Goal: Task Accomplishment & Management: Manage account settings

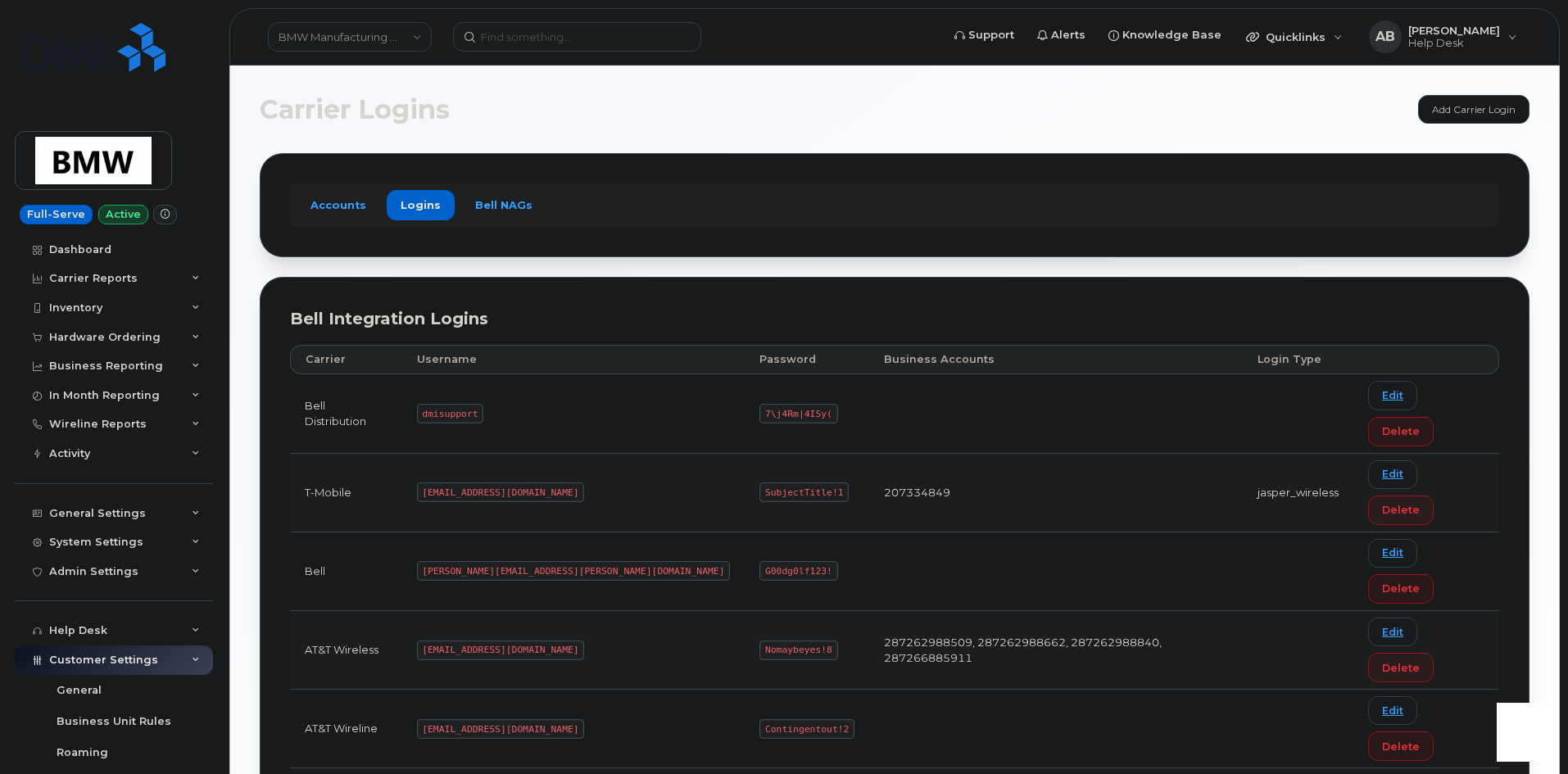
scroll to position [281, 0]
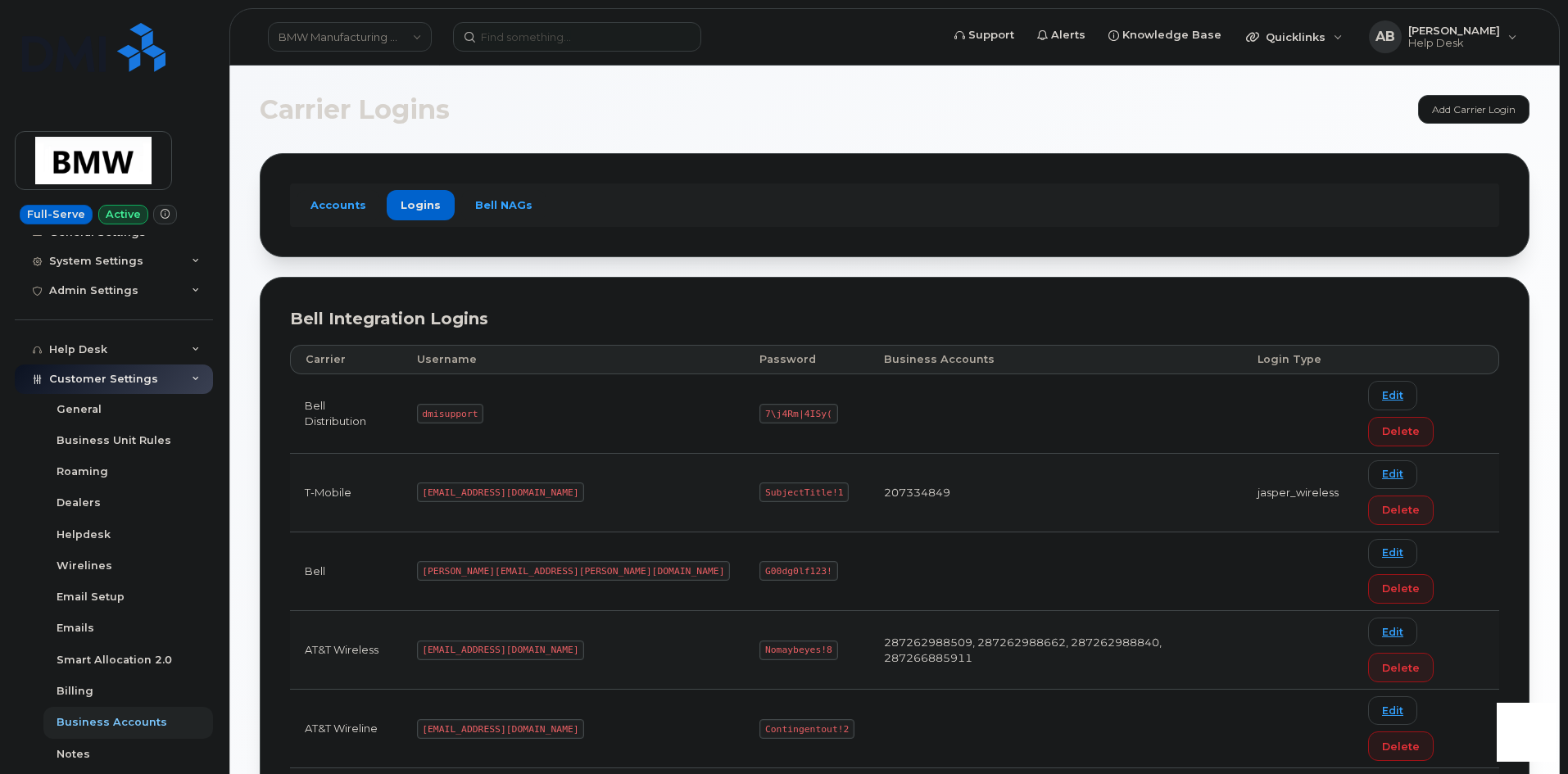
drag, startPoint x: 525, startPoint y: 700, endPoint x: 447, endPoint y: 699, distance: 78.0
copy code "MS-BMW@dminc.com"
drag, startPoint x: 689, startPoint y: 699, endPoint x: 615, endPoint y: 696, distance: 74.1
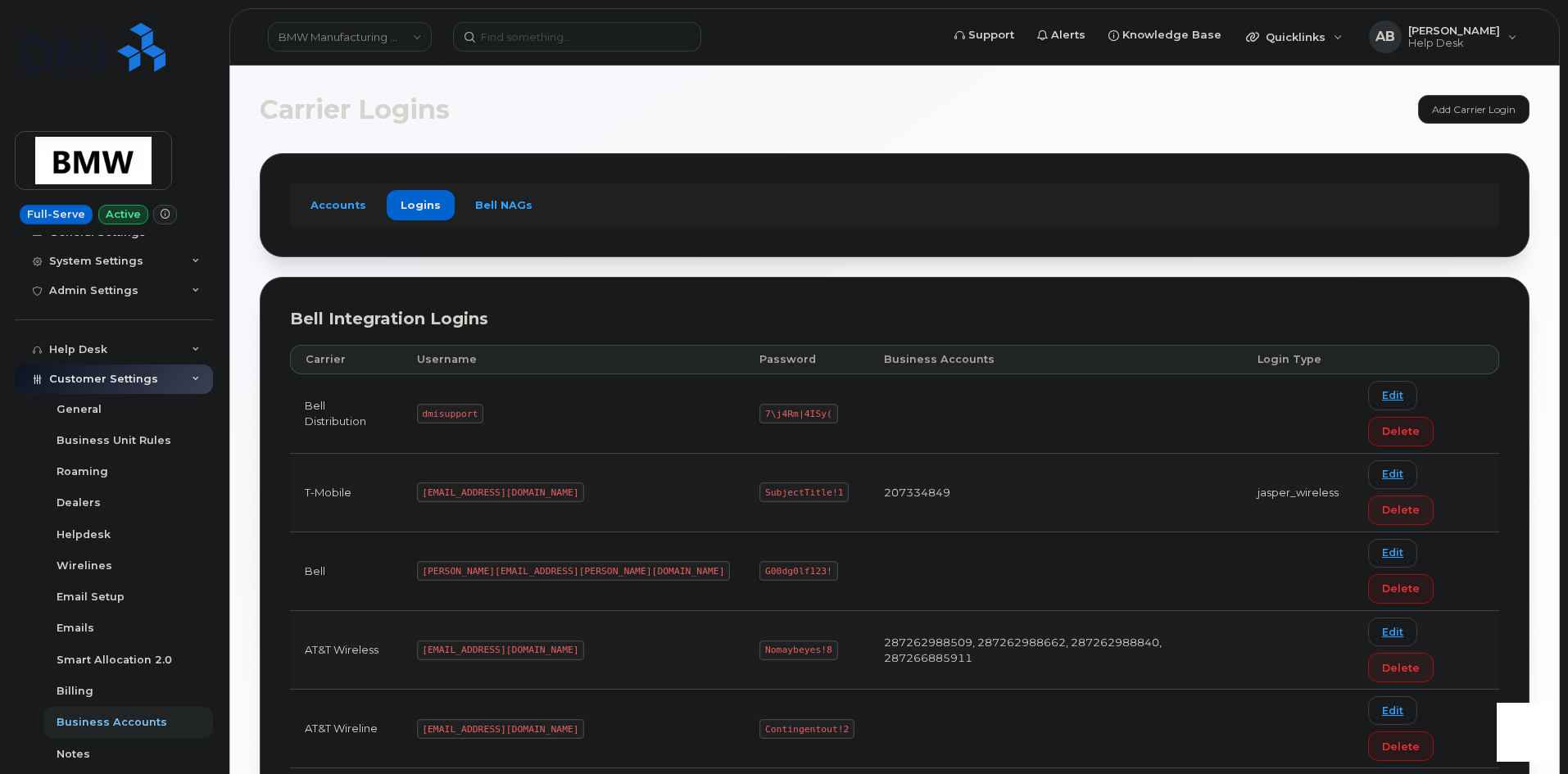
copy code "SubjectTitle!1"
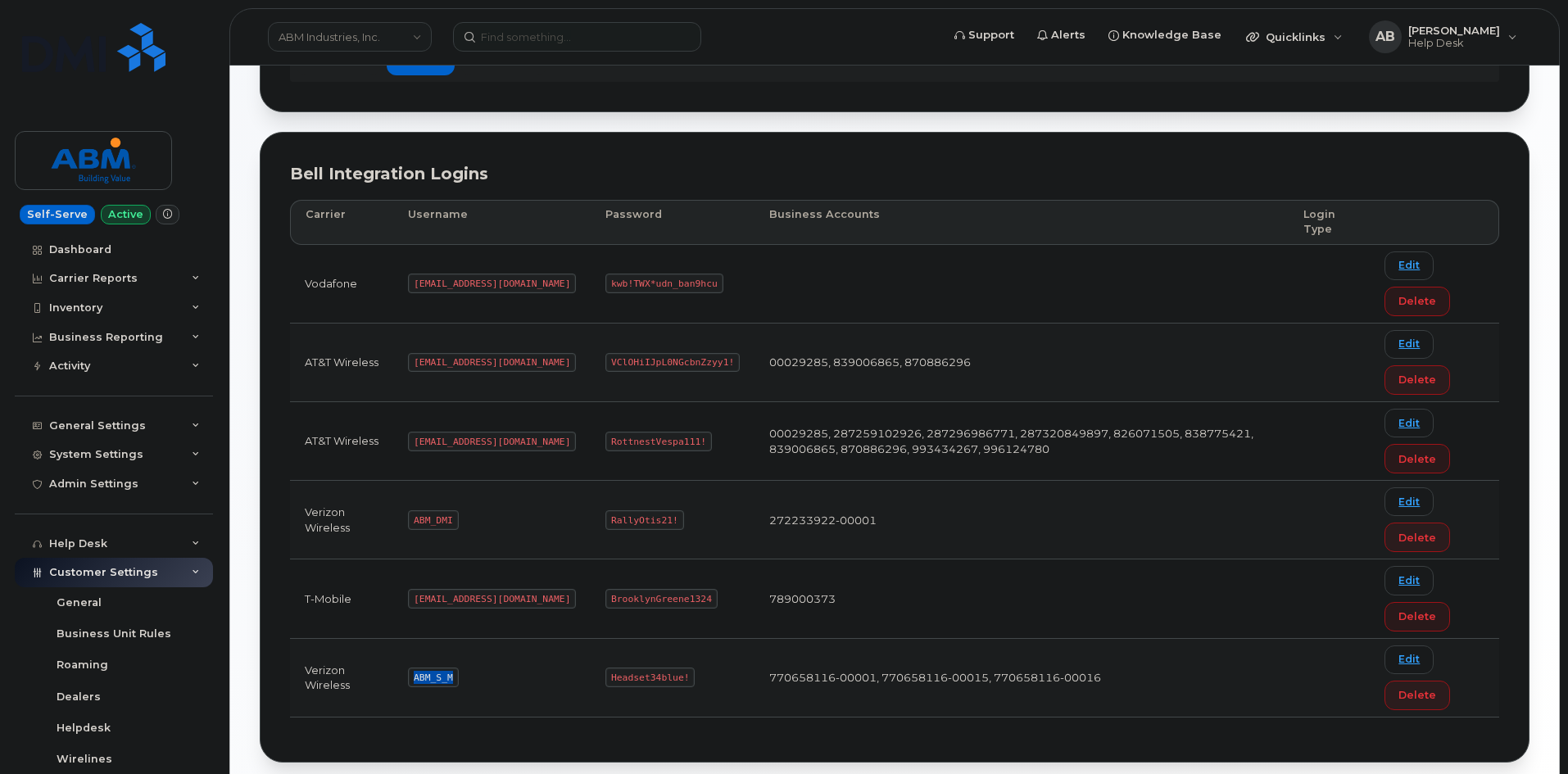
scroll to position [194, 0]
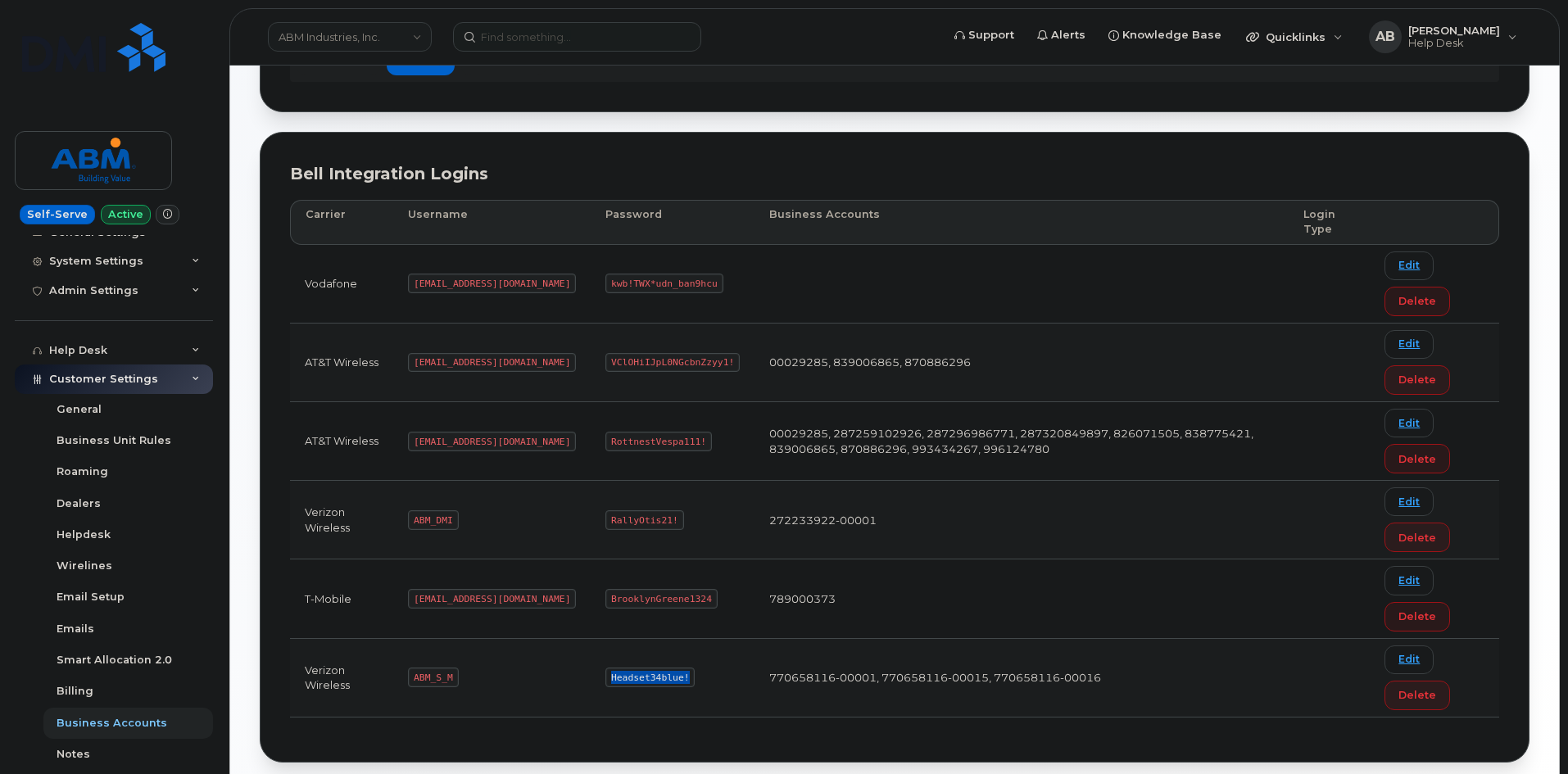
drag, startPoint x: 625, startPoint y: 673, endPoint x: 549, endPoint y: 676, distance: 76.1
click at [605, 676] on code "Headset34blue!" at bounding box center [650, 677] width 90 height 20
copy code "Headset34blue!"
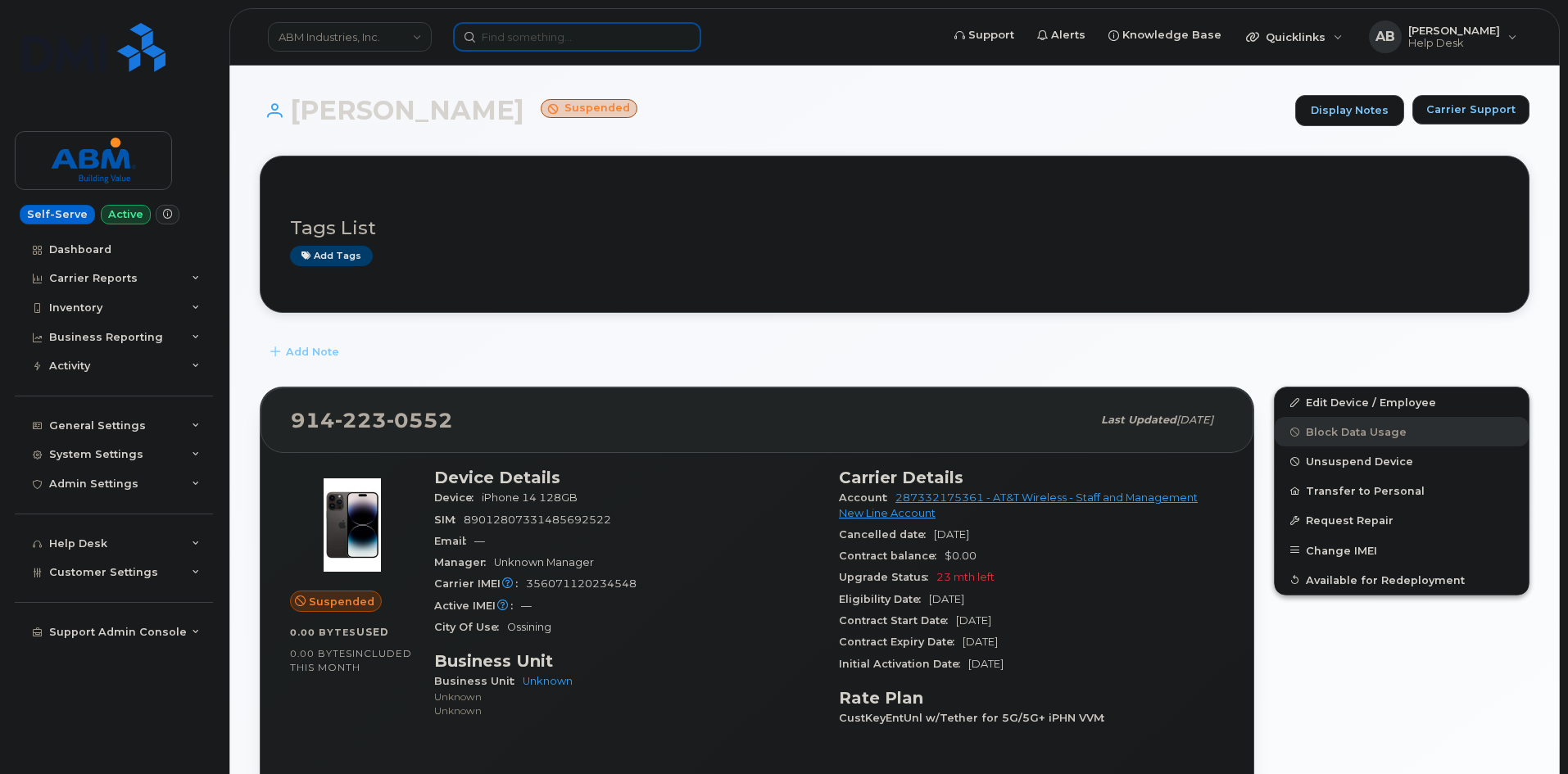
click at [620, 36] on input at bounding box center [577, 37] width 249 height 29
paste input "8647655404"
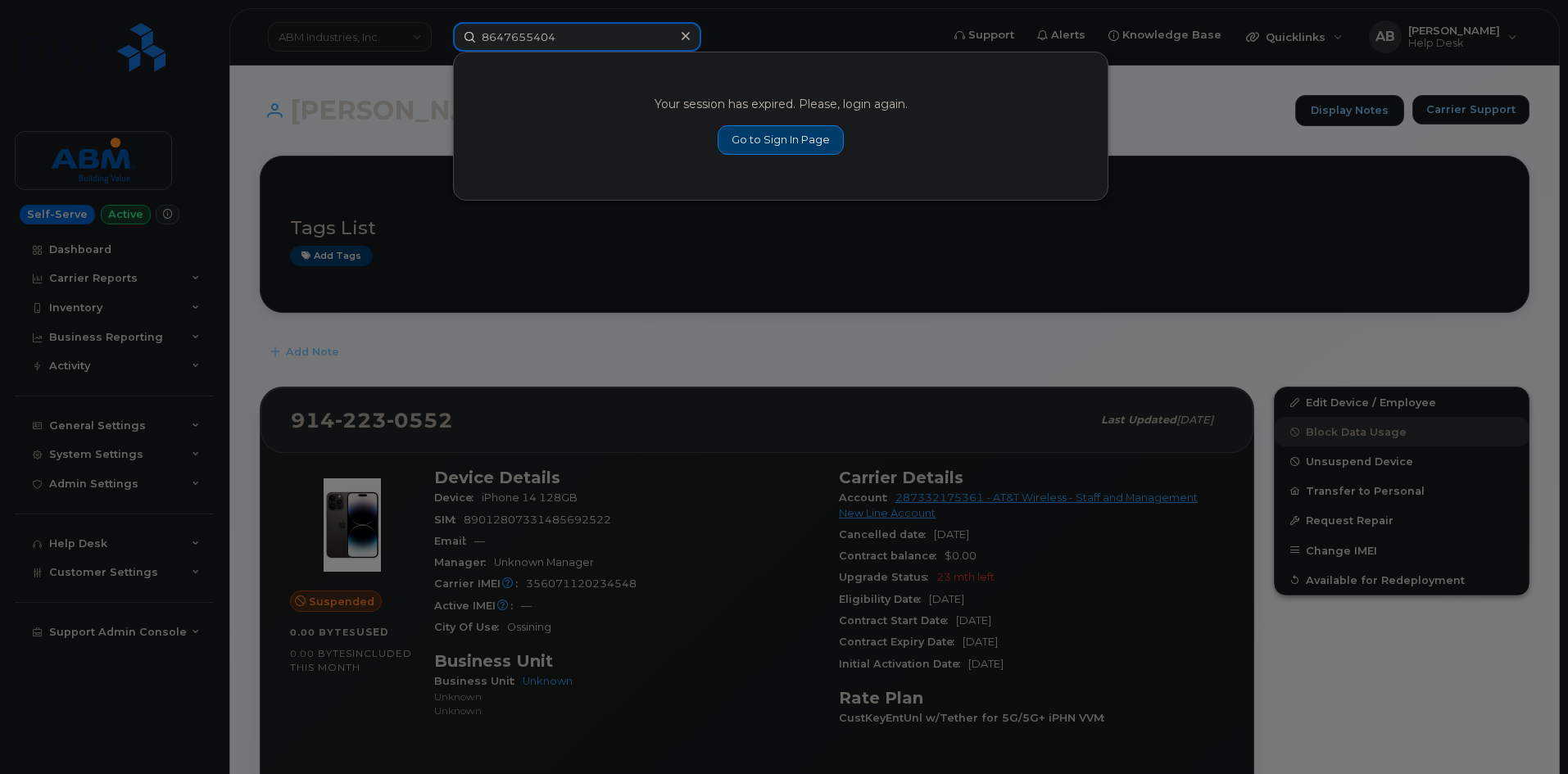
type input "8647655404"
click at [790, 133] on link "Go to Sign In Page" at bounding box center [780, 140] width 126 height 29
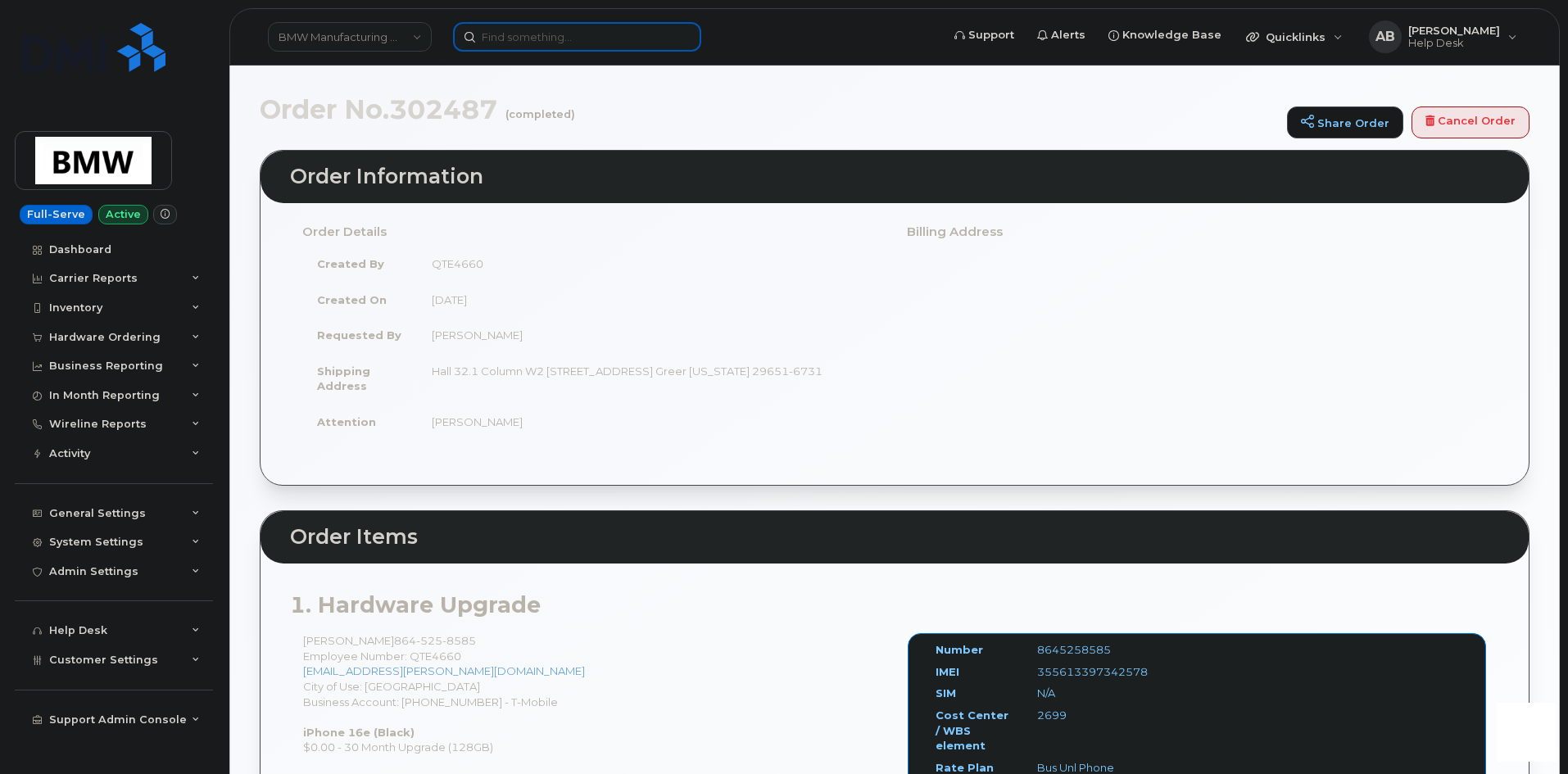
click at [569, 49] on input at bounding box center [577, 37] width 249 height 29
paste input "8647655404"
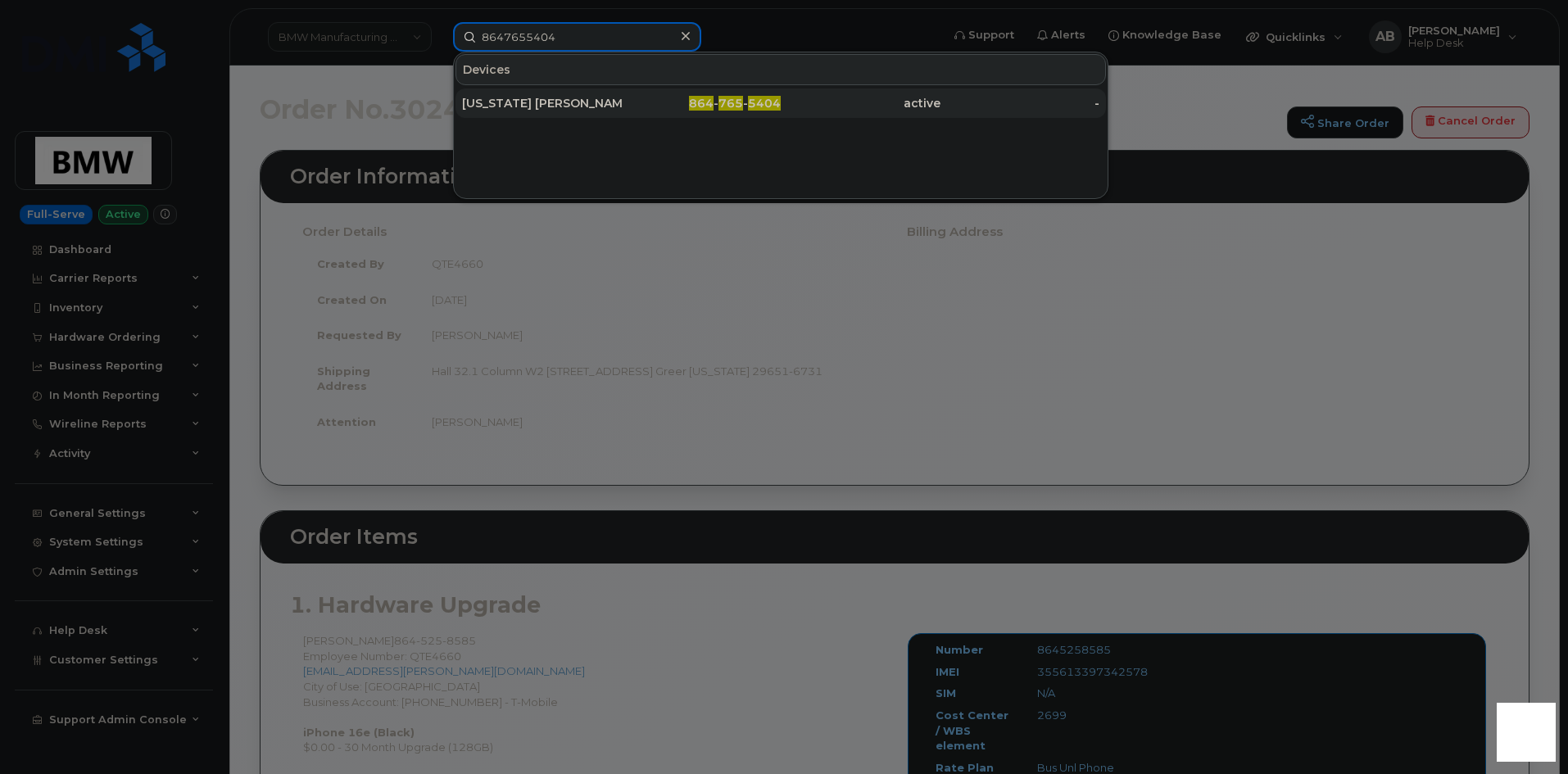
type input "8647655404"
click at [594, 111] on div "[US_STATE] [PERSON_NAME]" at bounding box center [542, 103] width 160 height 16
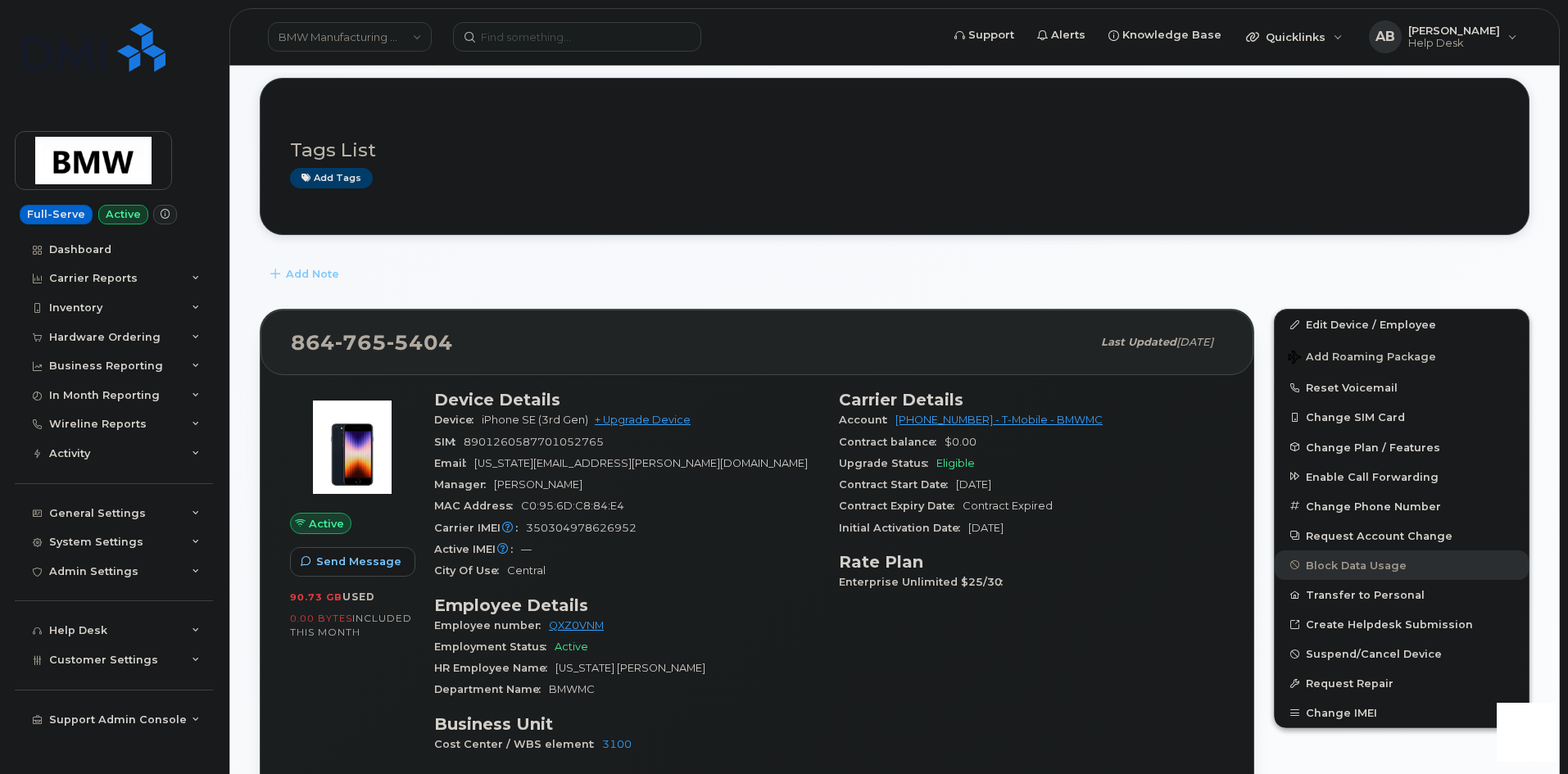
scroll to position [246, 0]
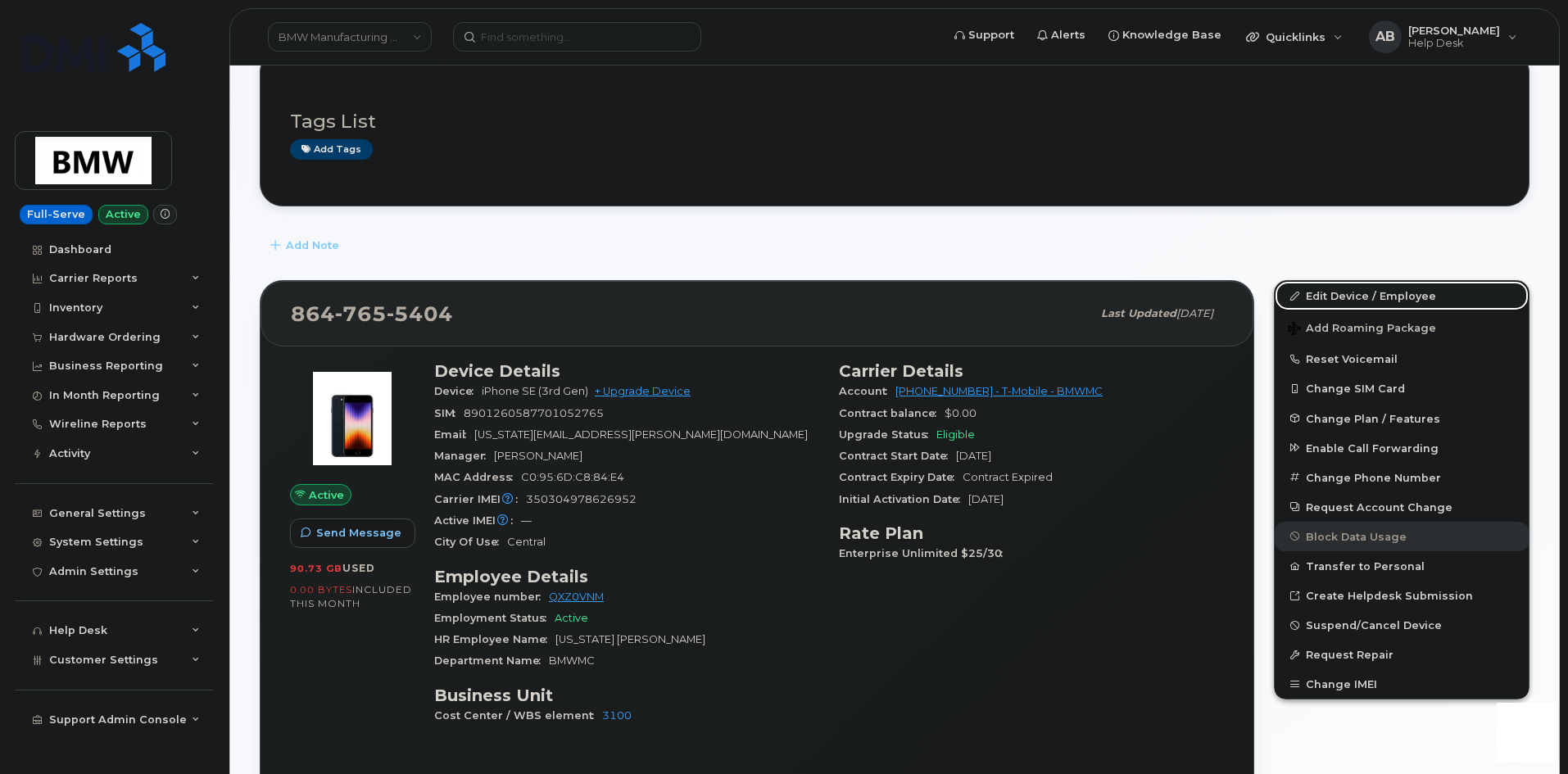
click at [1332, 300] on link "Edit Device / Employee" at bounding box center [1402, 295] width 254 height 29
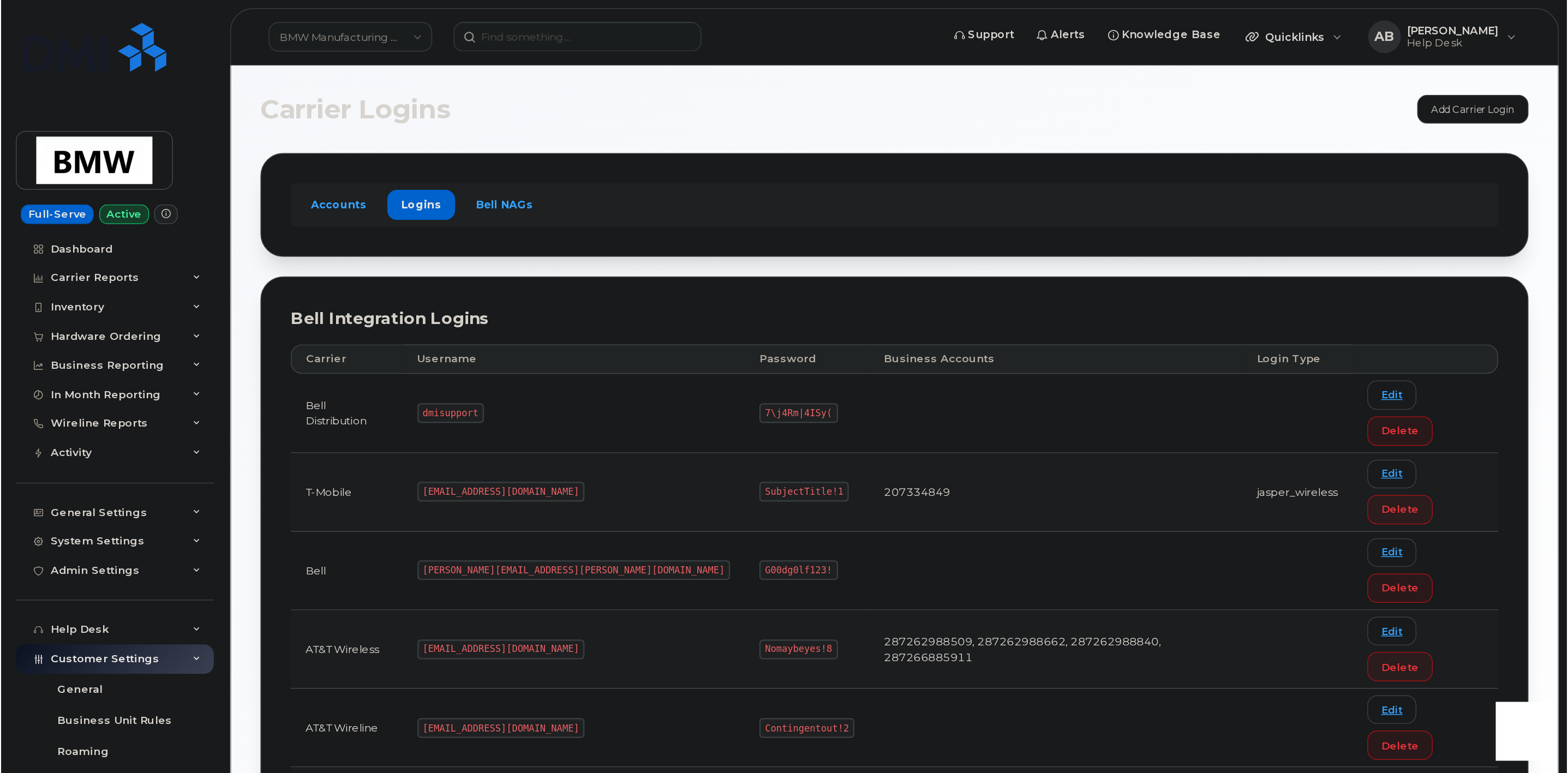
scroll to position [187, 0]
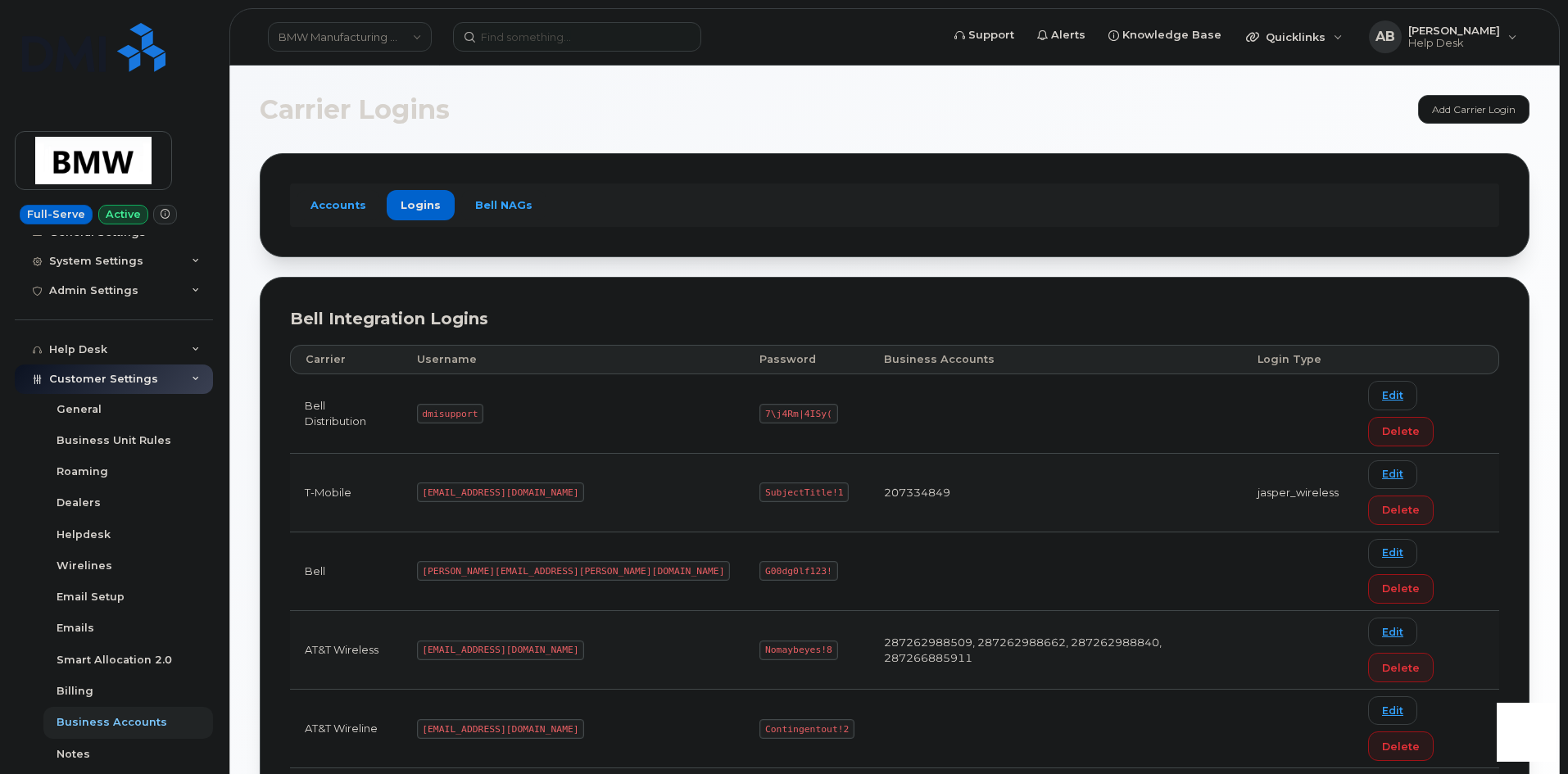
drag, startPoint x: 527, startPoint y: 699, endPoint x: 440, endPoint y: 700, distance: 87.0
copy code "MS-BMW@dminc.com"
drag, startPoint x: 689, startPoint y: 697, endPoint x: 615, endPoint y: 697, distance: 74.0
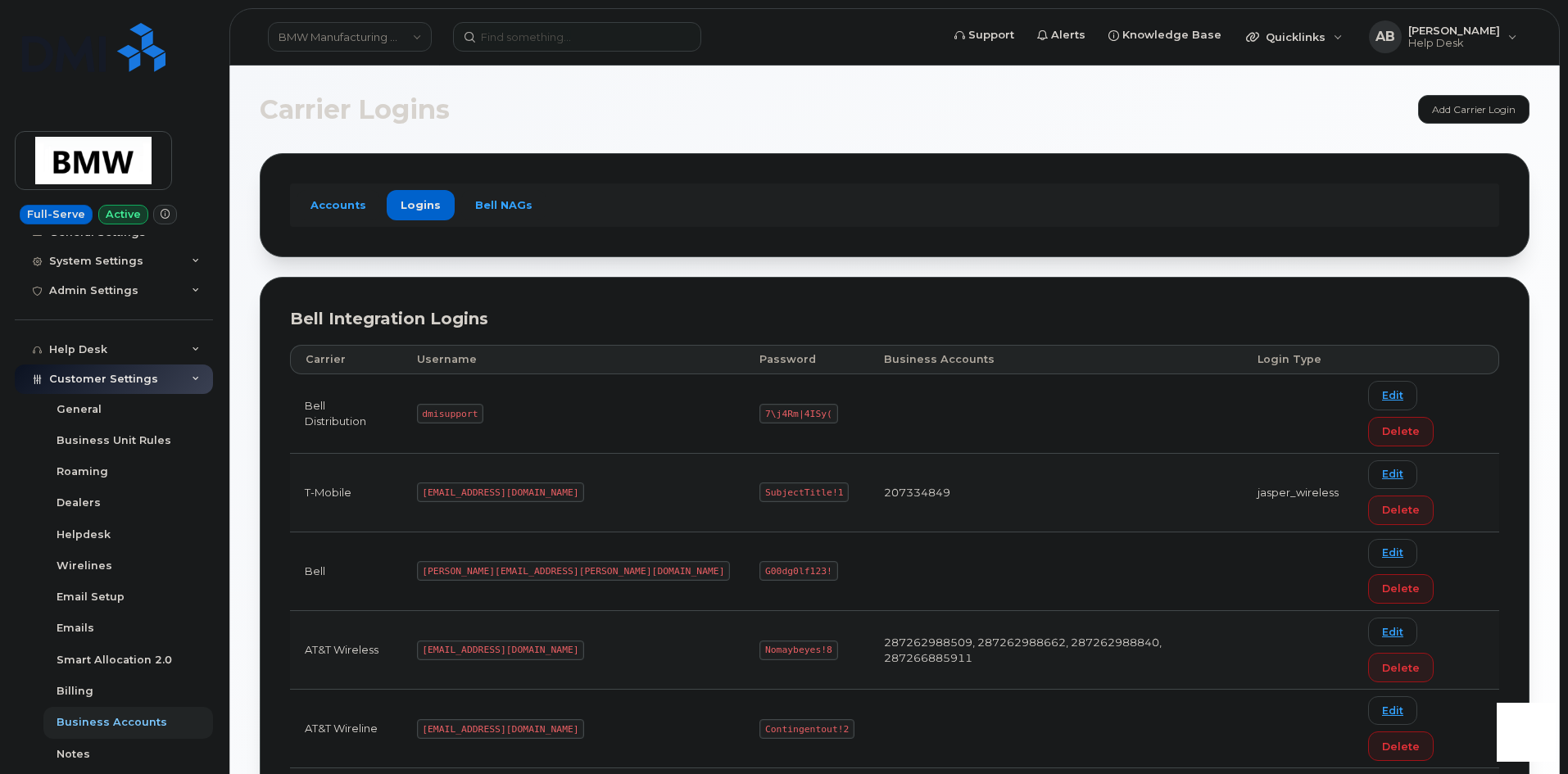
copy code "SubjectTitle!1"
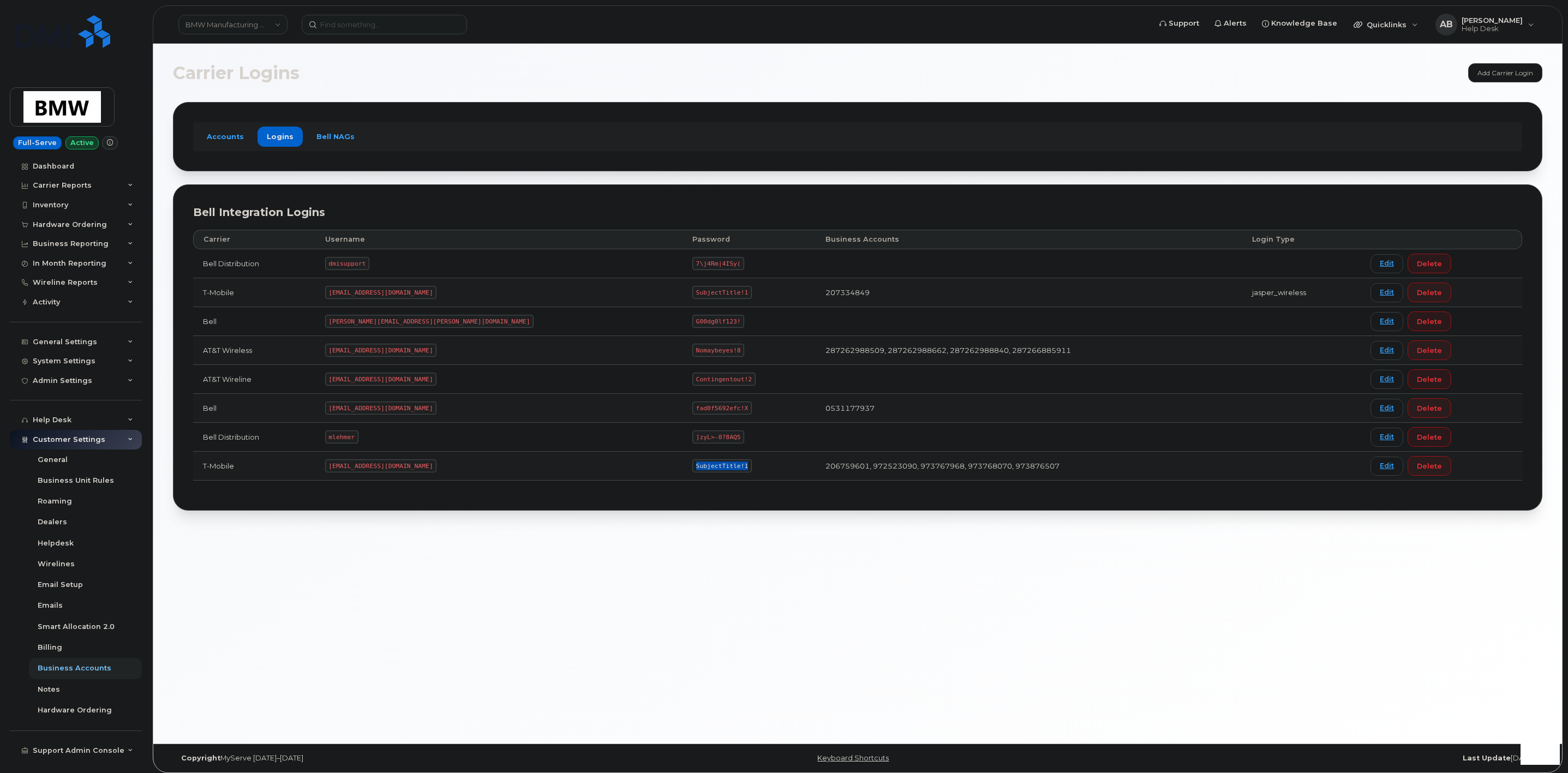
scroll to position [0, 0]
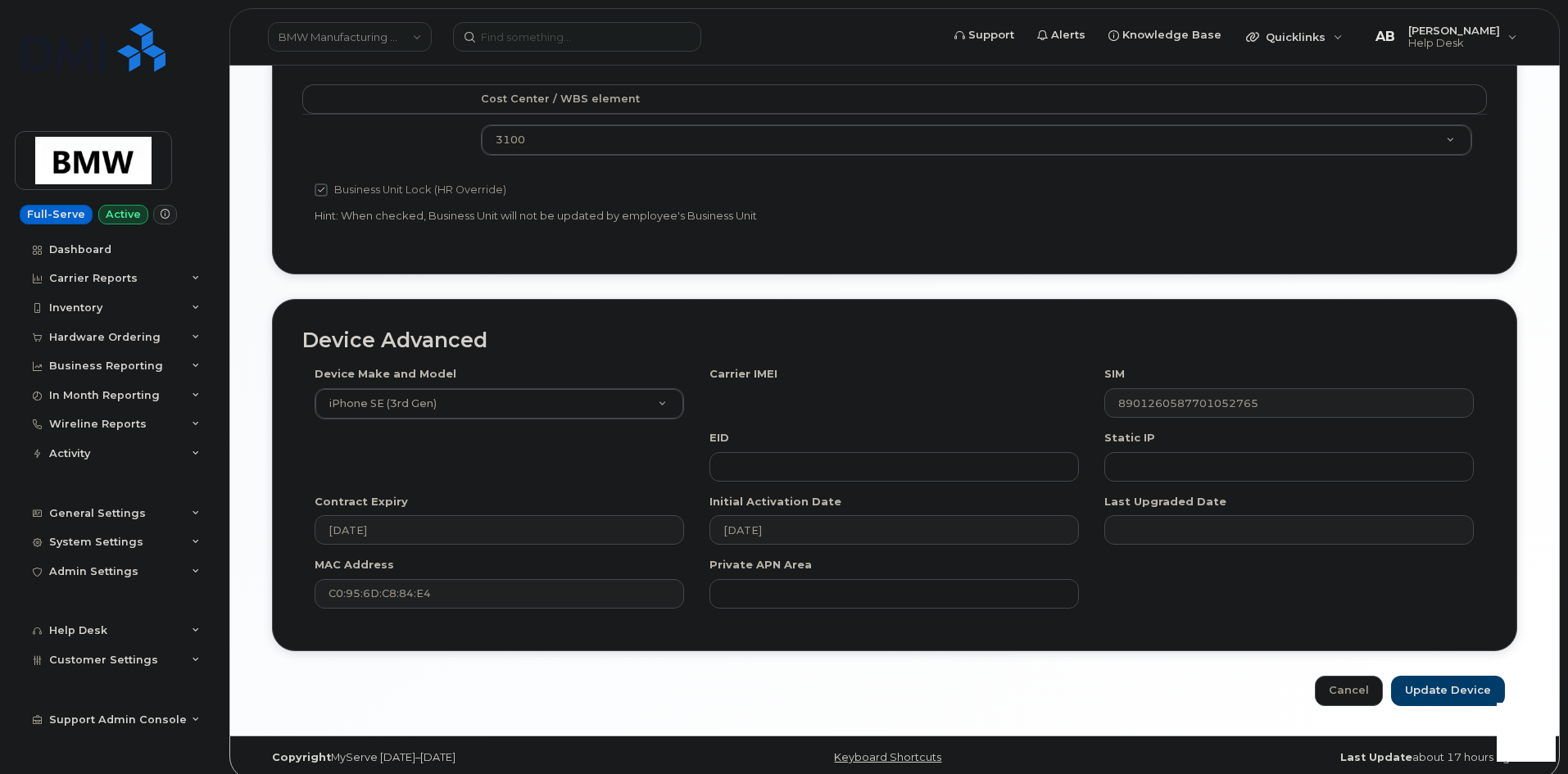
scroll to position [729, 0]
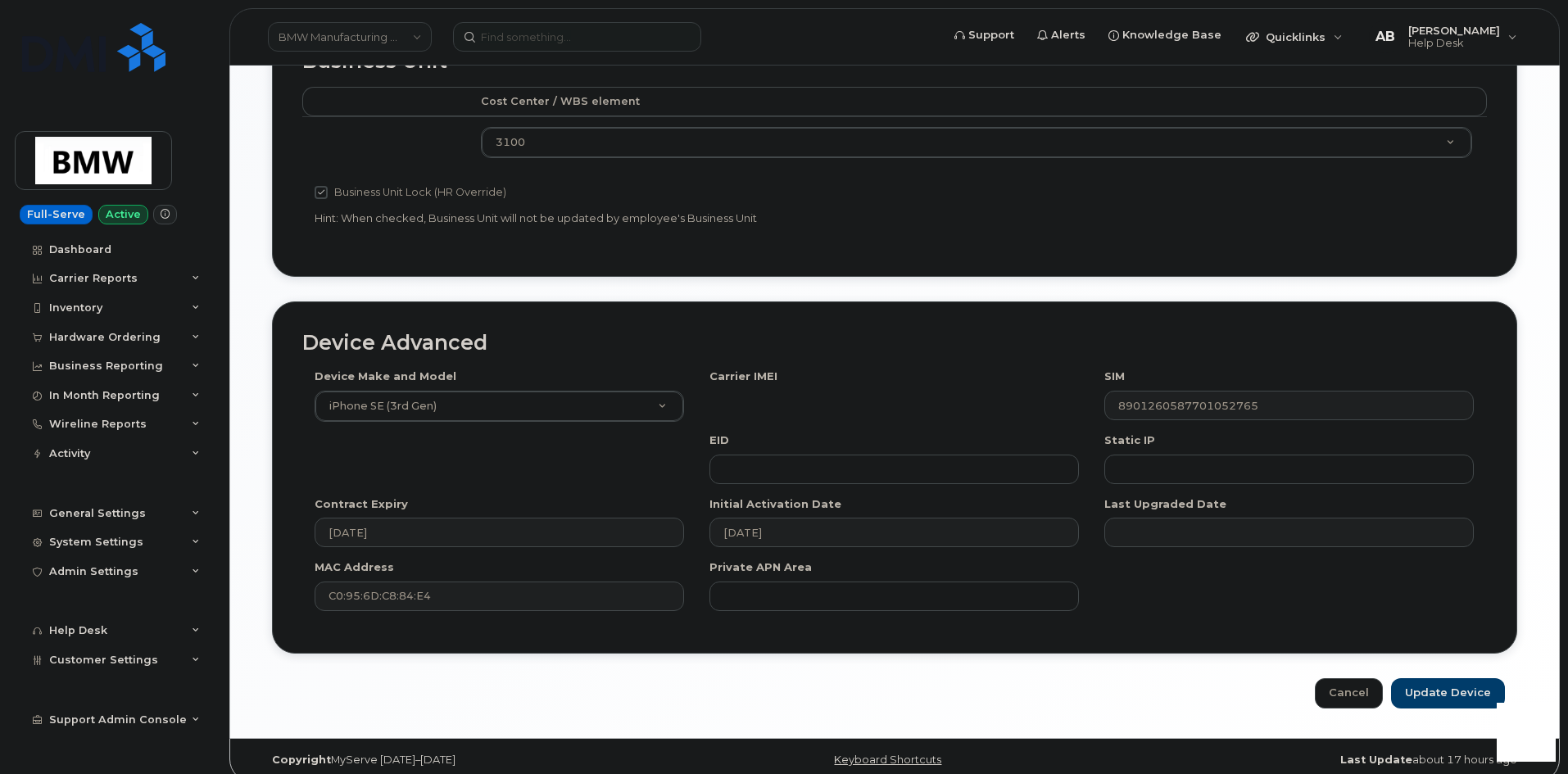
click at [741, 378] on div "Device Make and Model iPhone SE (3rd Gen) Android TCL 502 Watch Apple Watch S9 …" at bounding box center [895, 495] width 1184 height 254
click at [774, 383] on div "Device Make and Model iPhone SE (3rd Gen) Android TCL 502 Watch Apple Watch S9 …" at bounding box center [895, 495] width 1184 height 254
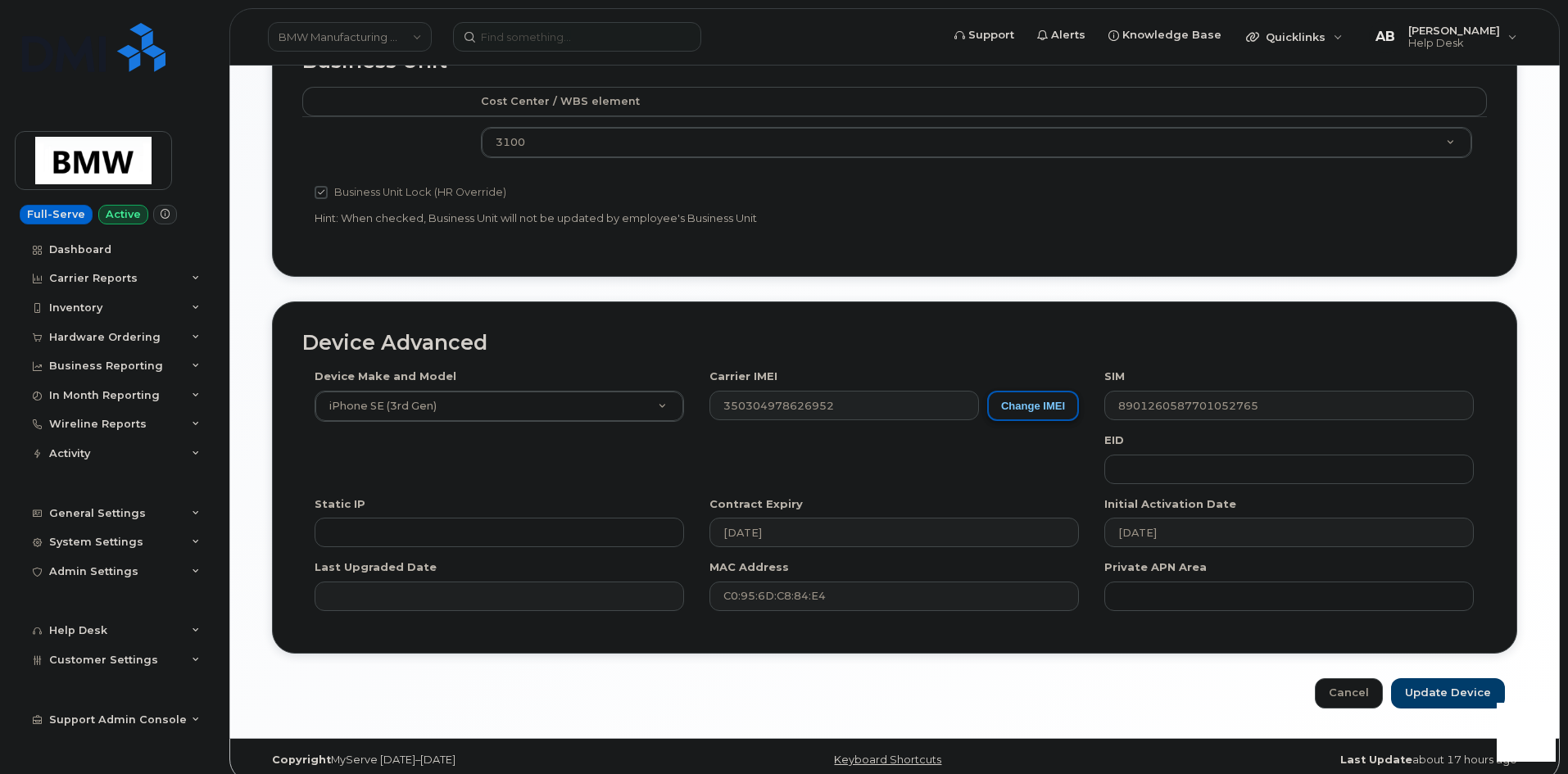
click at [1012, 391] on button "Change IMEI" at bounding box center [1033, 406] width 91 height 30
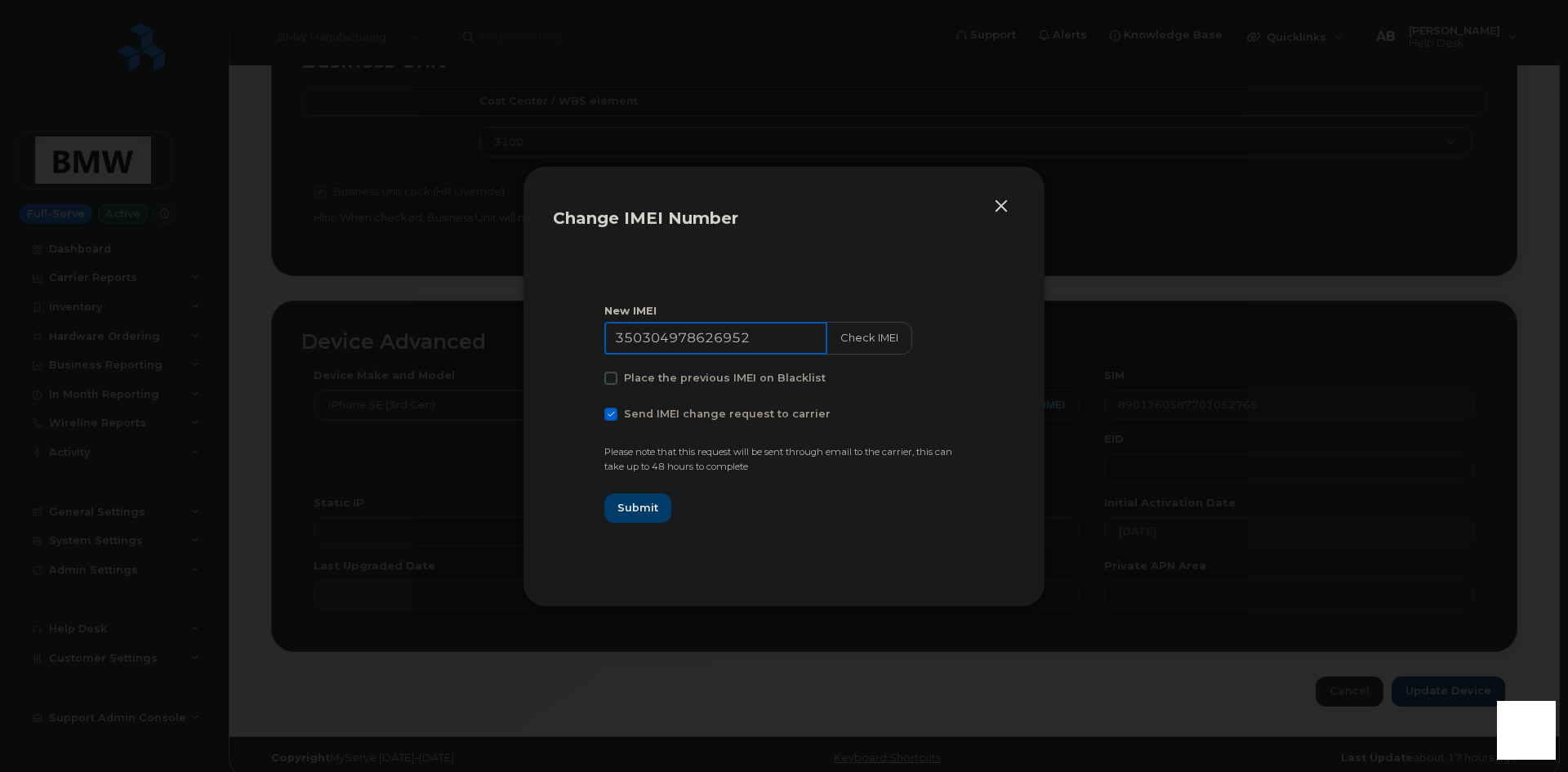
drag, startPoint x: 749, startPoint y: 340, endPoint x: 574, endPoint y: 343, distance: 175.0
click at [574, 343] on section "New IMEI 350304978626952 Check IMEI Place the previous IMEI on Blacklist Send I…" at bounding box center [784, 413] width 462 height 327
paste input
type input "350304978626952"
click at [613, 417] on span at bounding box center [610, 414] width 13 height 13
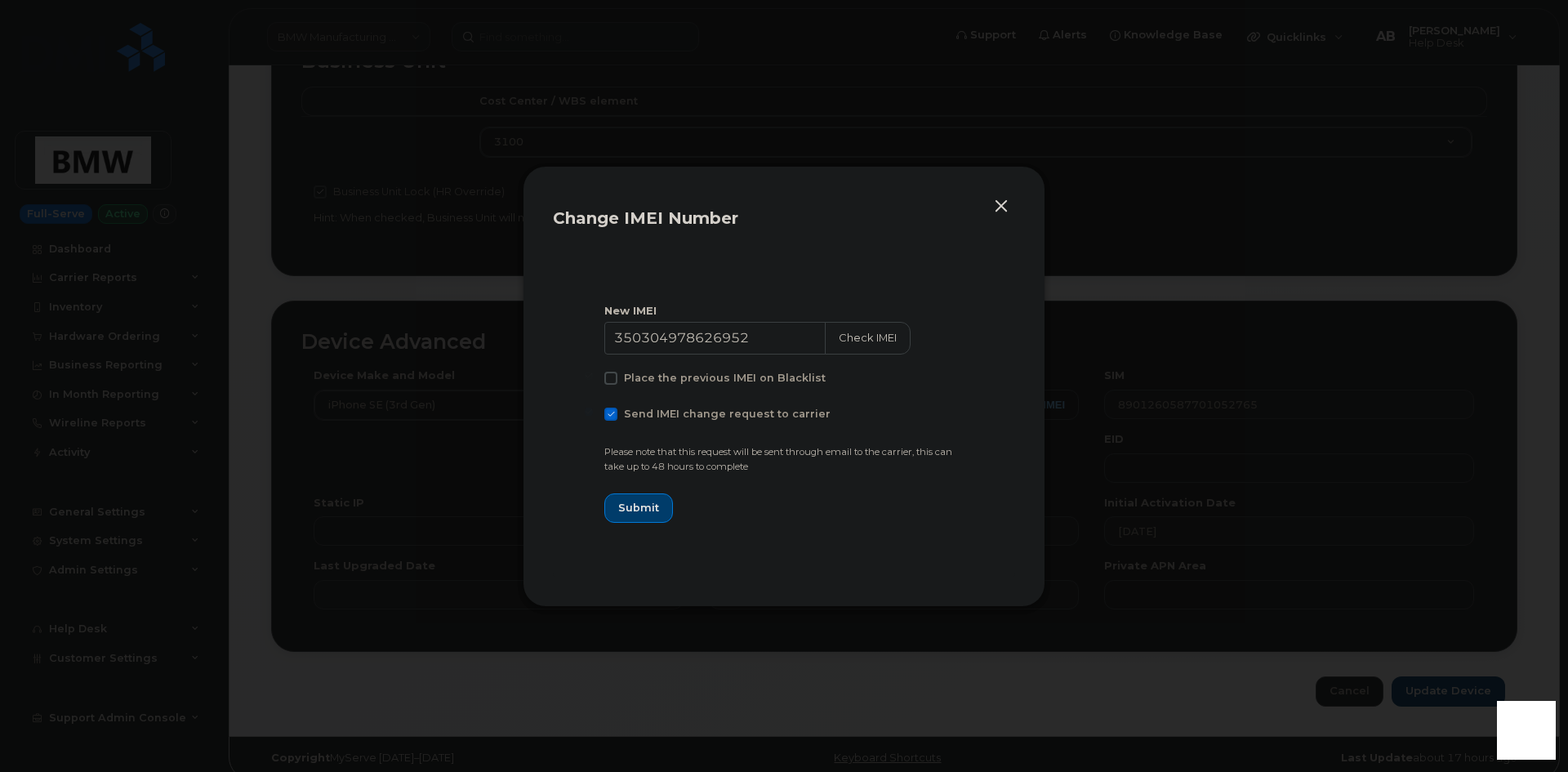
click at [593, 416] on input "Send IMEI change request to carrier" at bounding box center [589, 411] width 8 height 8
checkbox input "false"
click at [626, 515] on span "Submit" at bounding box center [638, 508] width 41 height 15
type input "350304978626952"
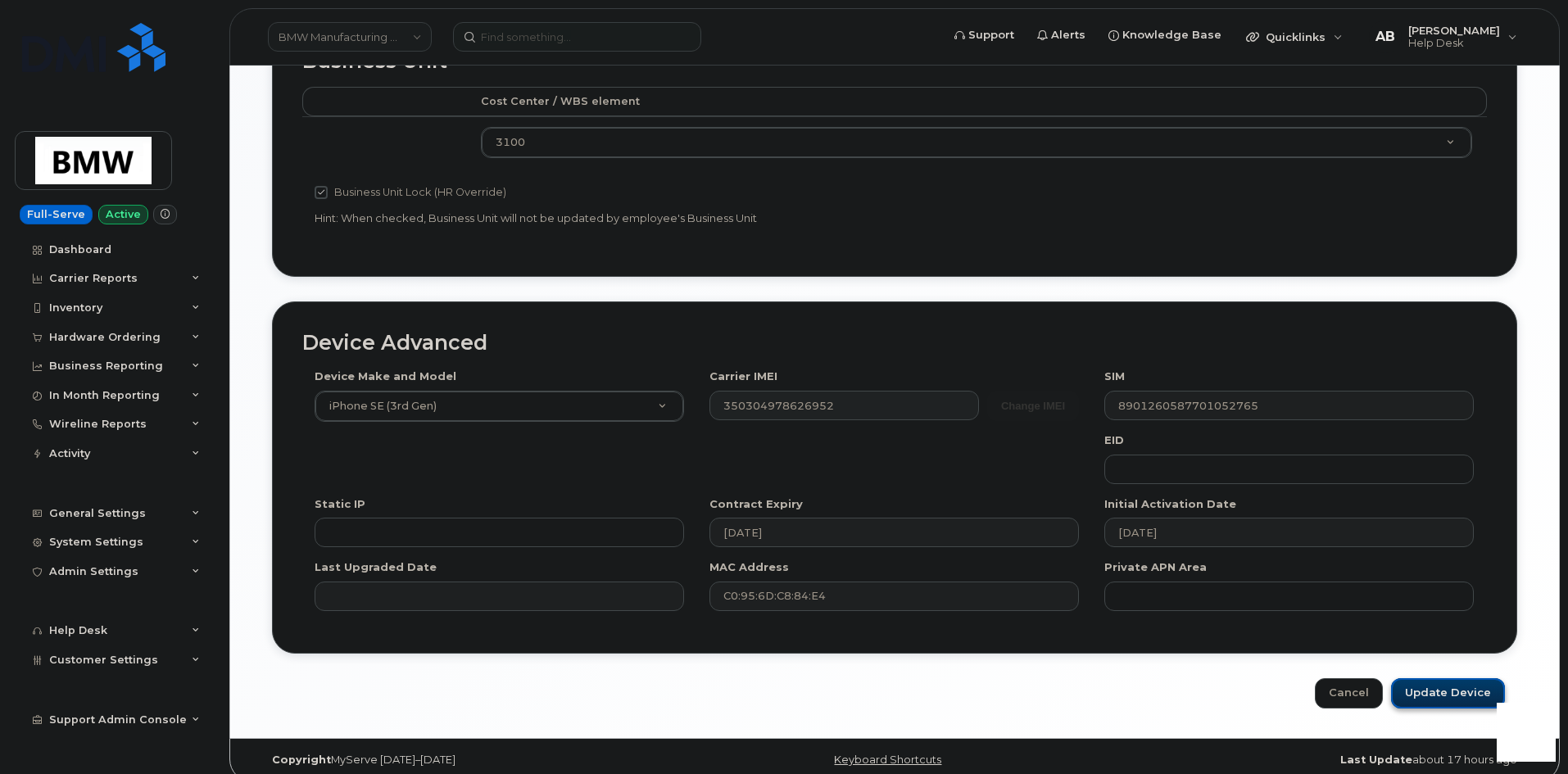
click at [1435, 681] on input "Update Device" at bounding box center [1447, 693] width 114 height 30
type input "Saving..."
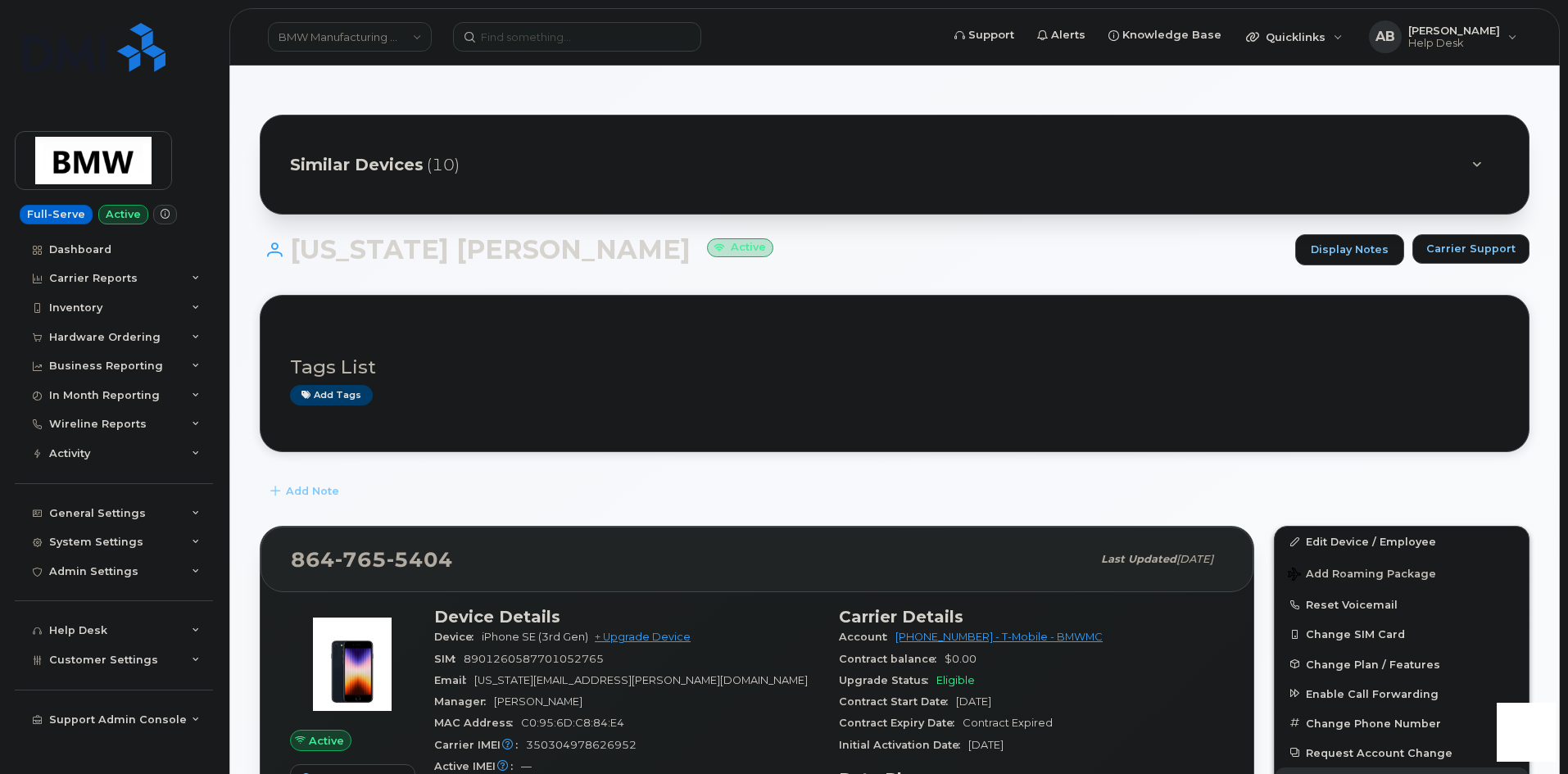
click at [718, 479] on div "Add Note" at bounding box center [894, 492] width 1269 height 29
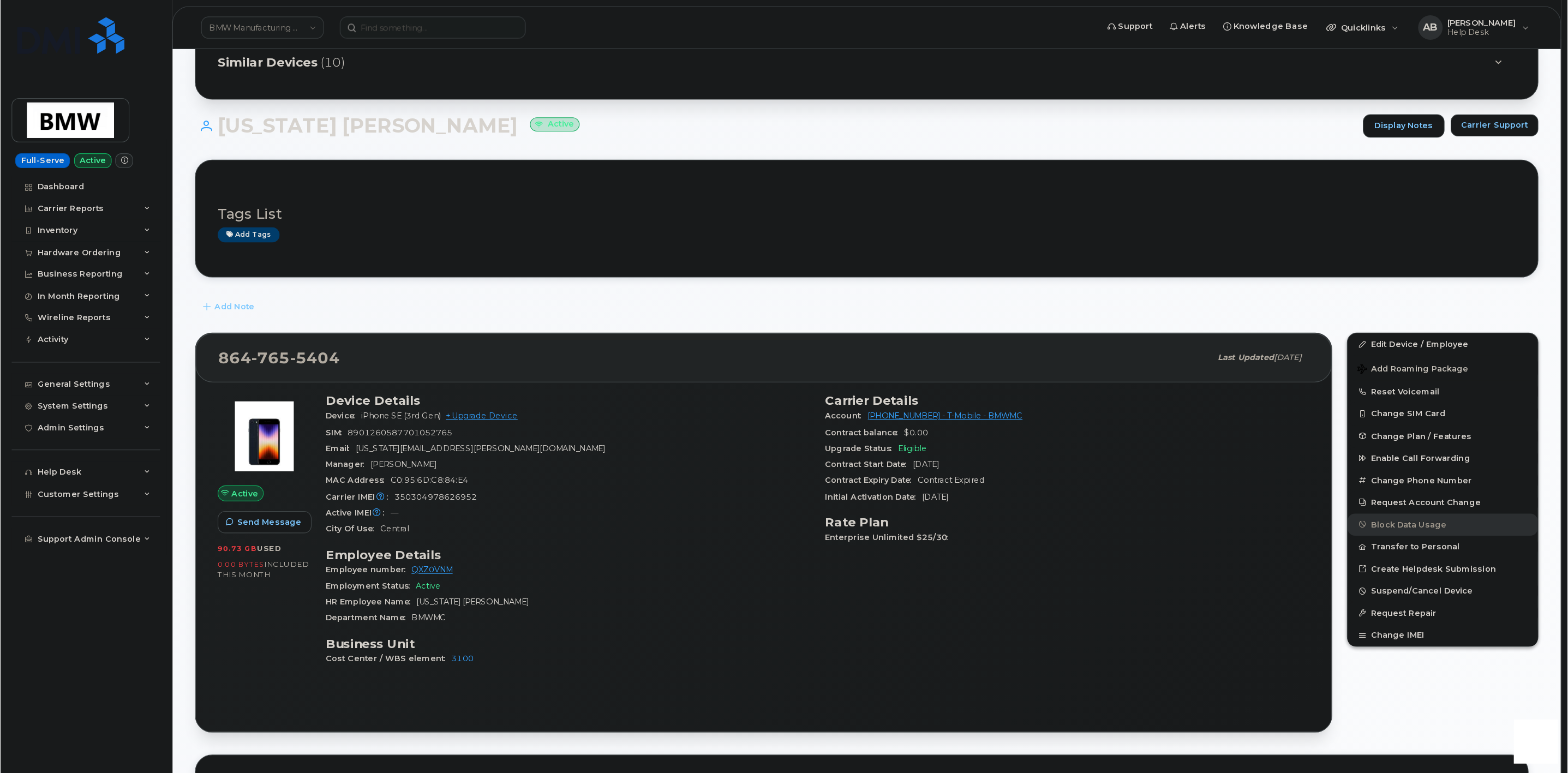
scroll to position [55, 0]
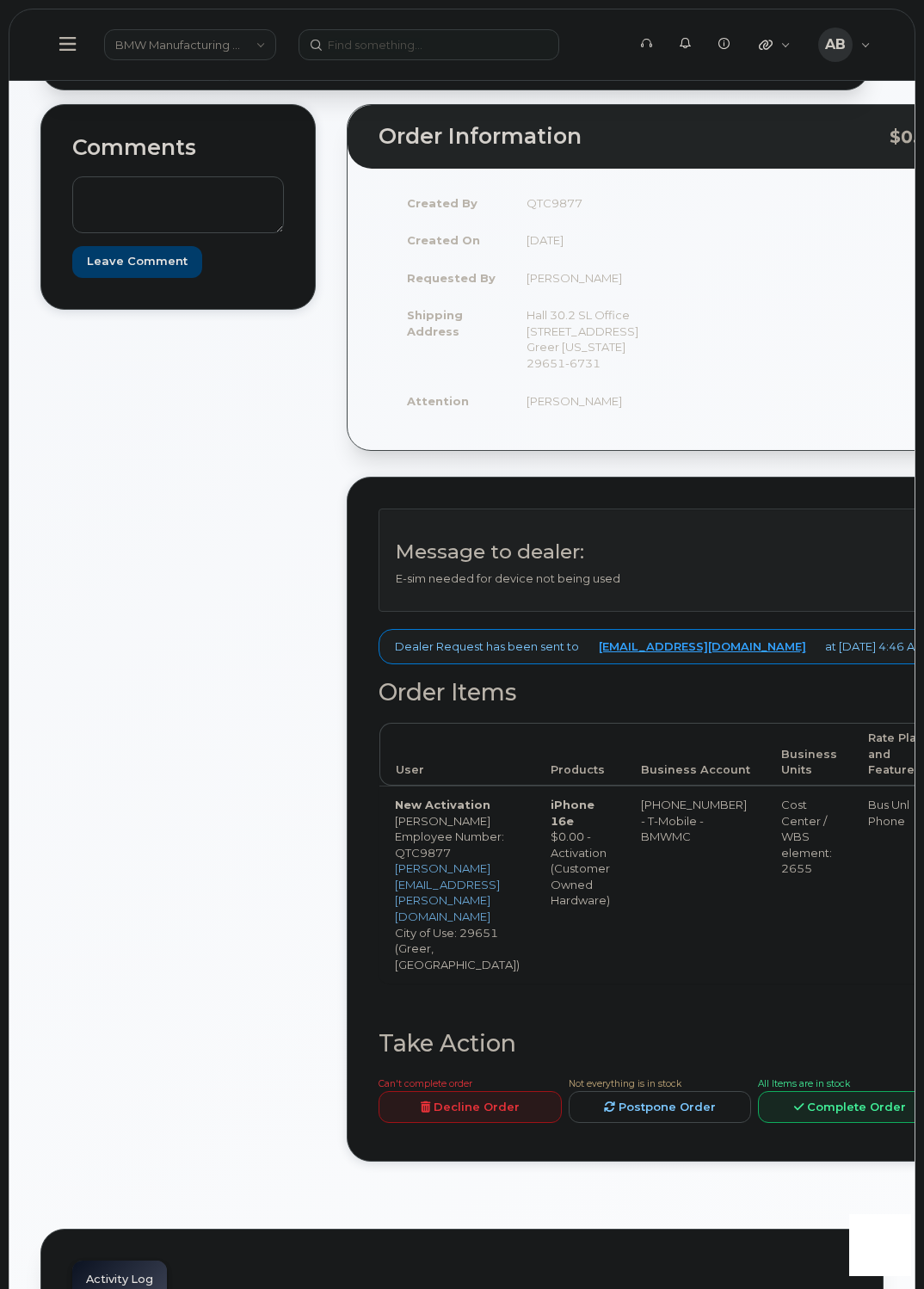
scroll to position [172, 0]
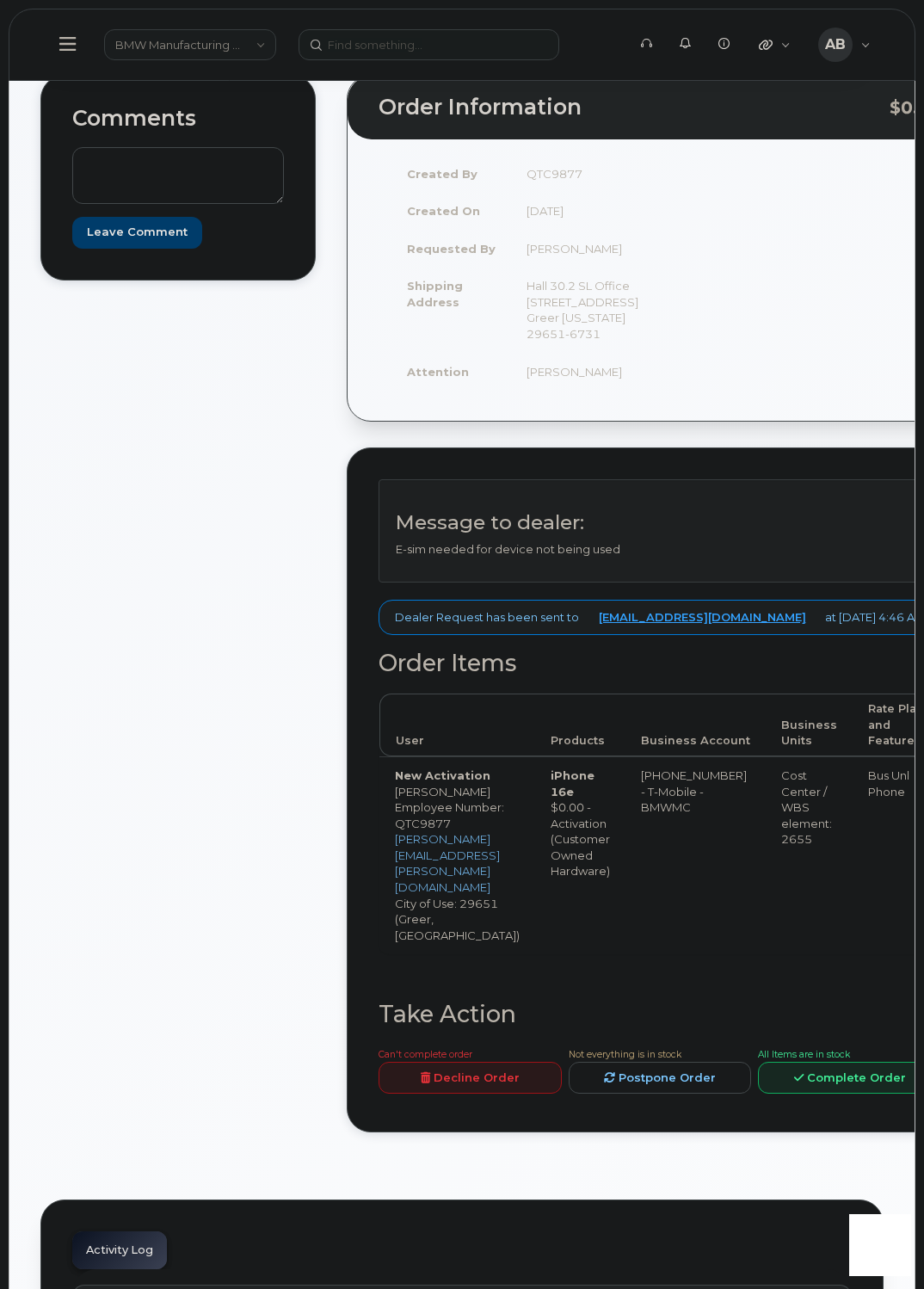
drag, startPoint x: 380, startPoint y: 1285, endPoint x: 486, endPoint y: 1283, distance: 106.0
click at [281, 1098] on div "Comments Leave Comment" at bounding box center [178, 616] width 275 height 1083
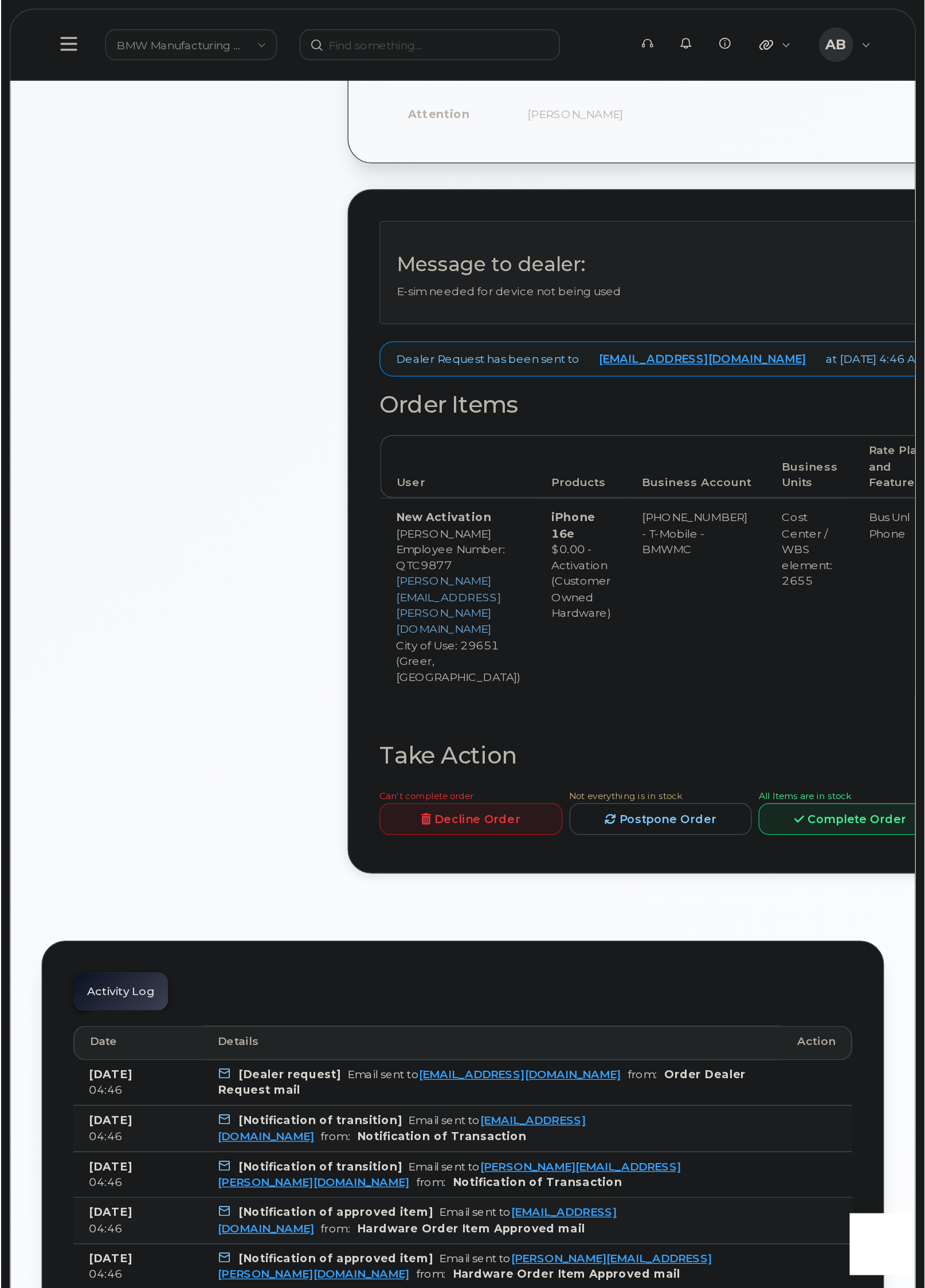
scroll to position [0, 0]
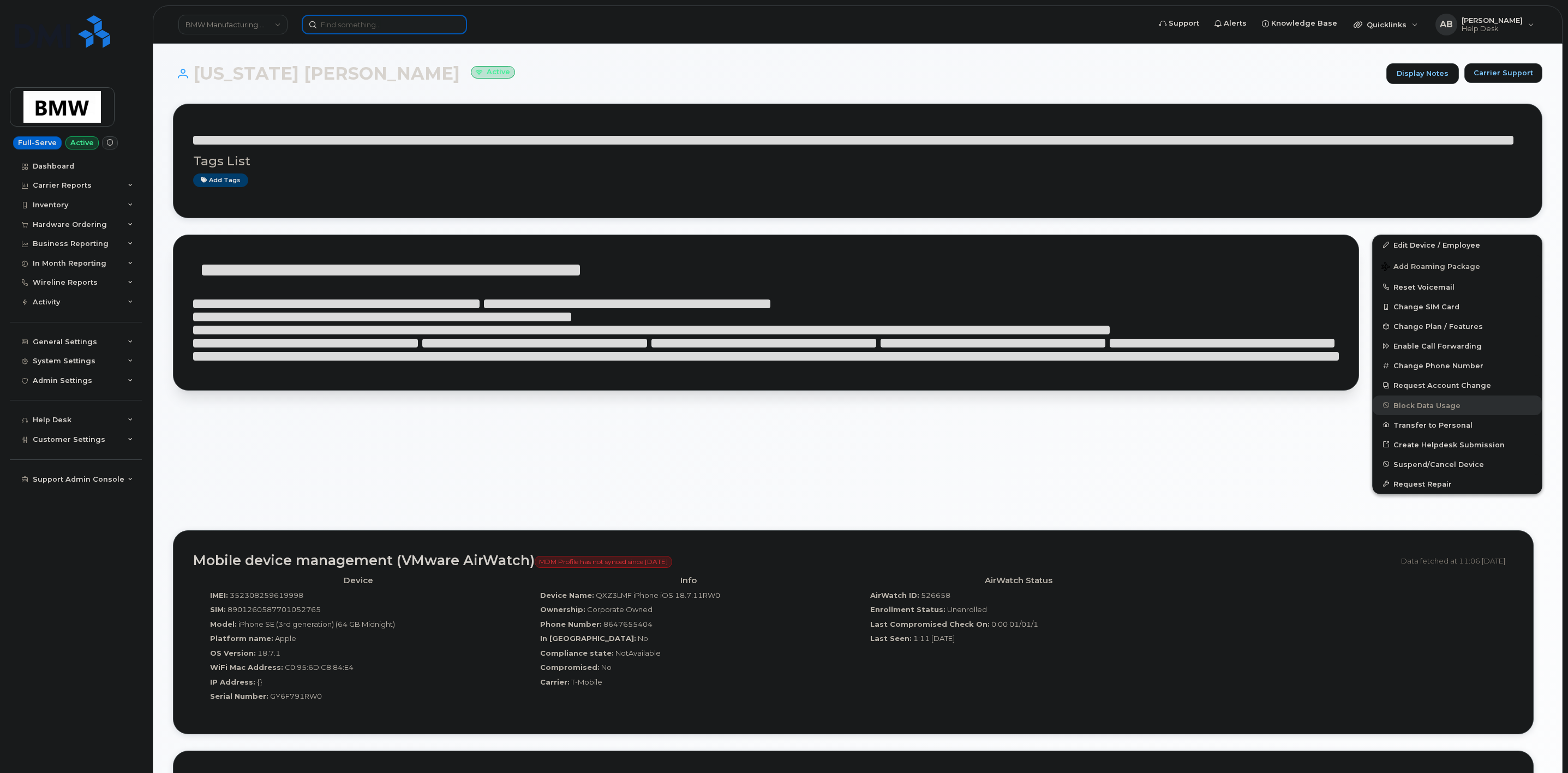
click at [382, 23] on input at bounding box center [385, 24] width 166 height 19
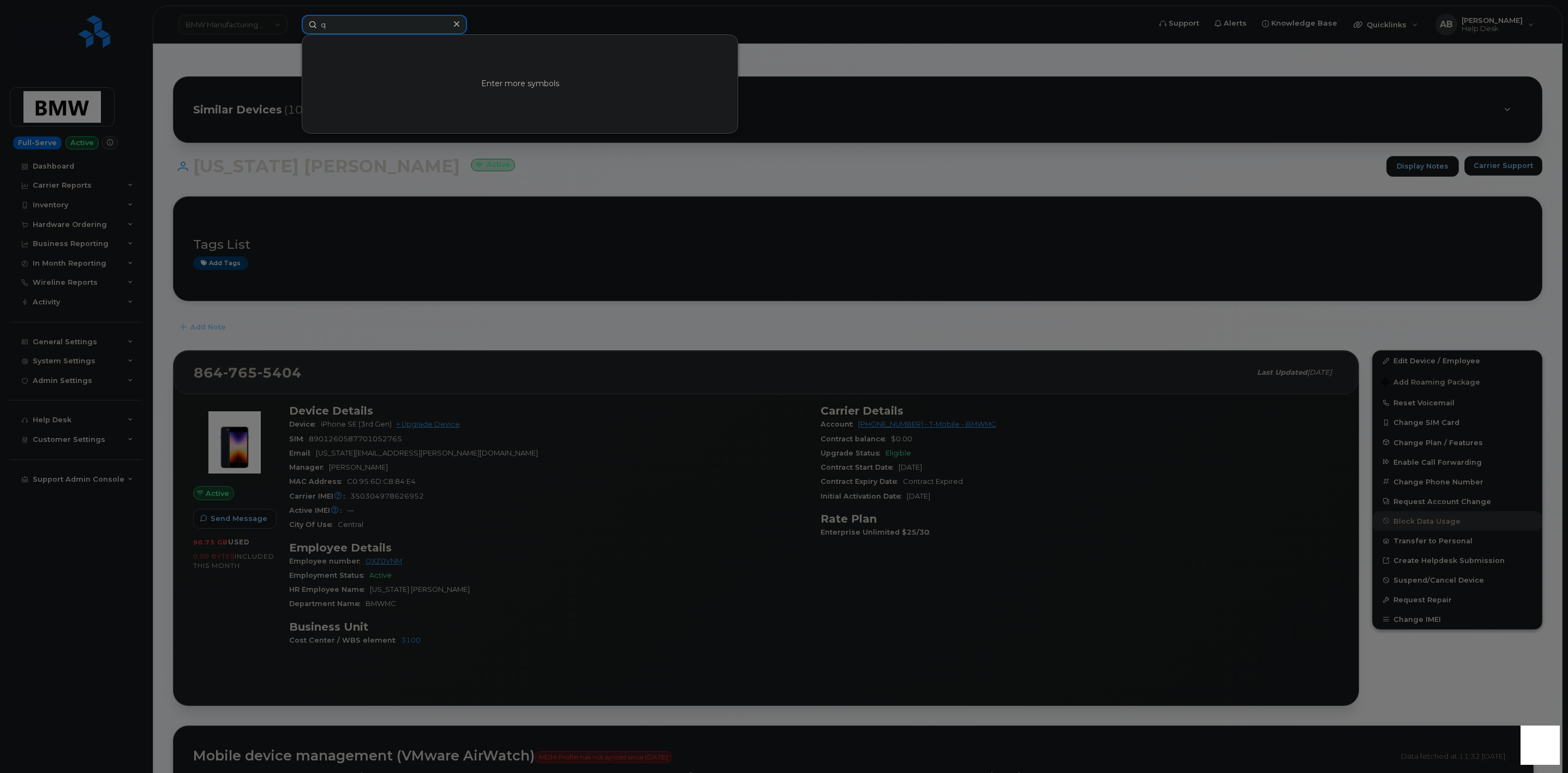
paste input "CC2807"
type input "qCC2807"
click at [613, 318] on div at bounding box center [784, 386] width 1568 height 773
